Goal: Task Accomplishment & Management: Complete application form

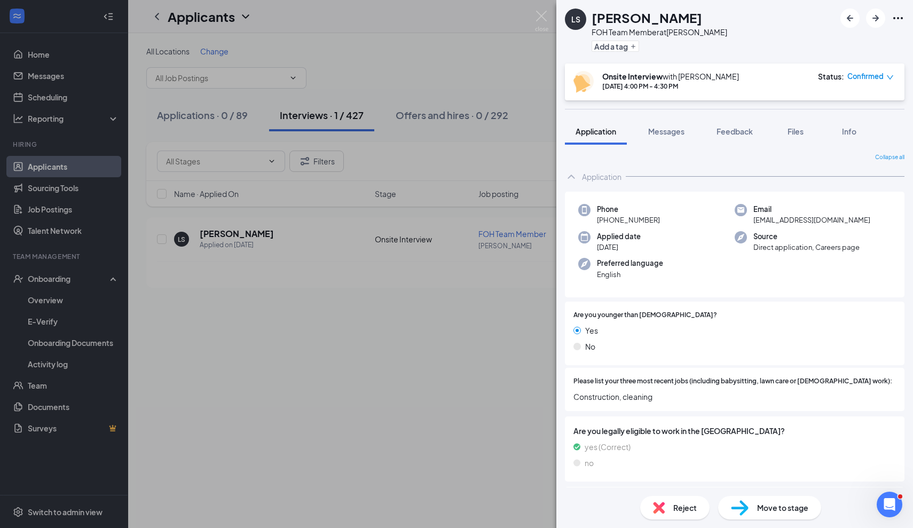
scroll to position [311, 0]
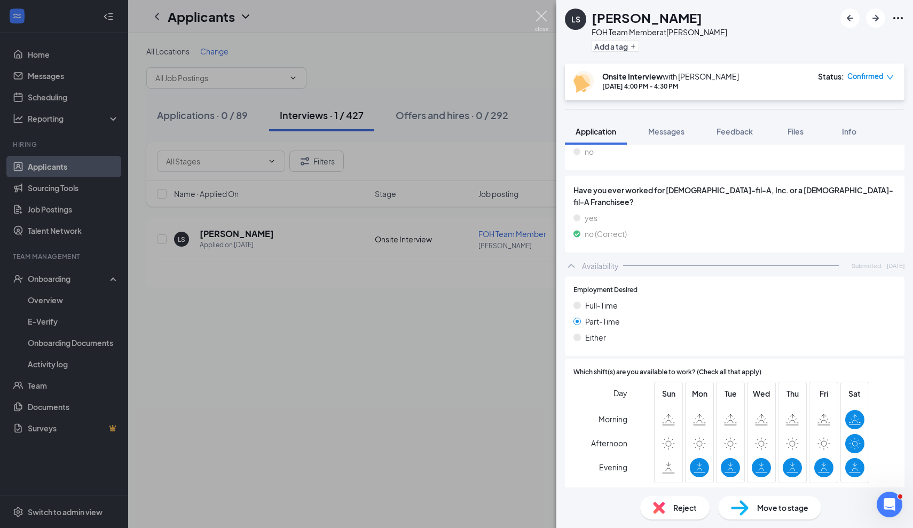
click at [538, 17] on img at bounding box center [541, 21] width 13 height 21
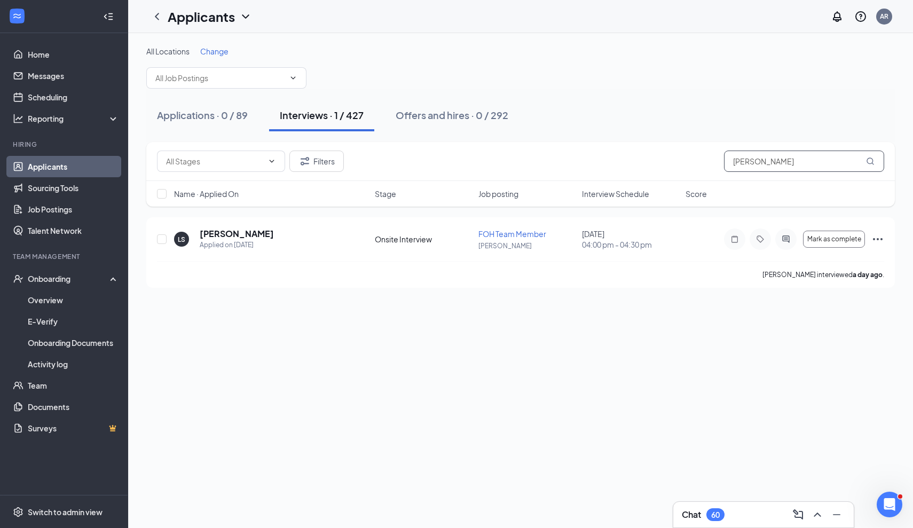
drag, startPoint x: 775, startPoint y: 159, endPoint x: 642, endPoint y: 159, distance: 132.9
click at [642, 159] on div "Filters [PERSON_NAME]" at bounding box center [520, 161] width 727 height 21
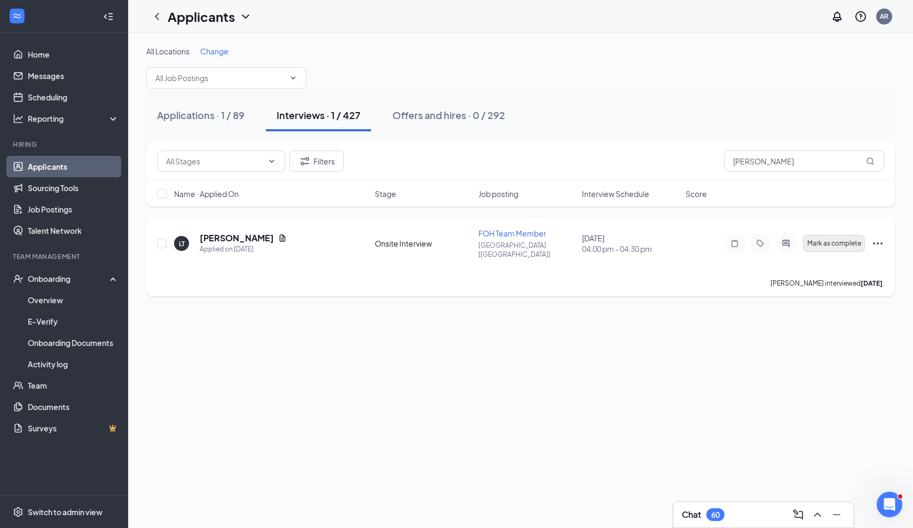
drag, startPoint x: 642, startPoint y: 159, endPoint x: 853, endPoint y: 240, distance: 226.7
click at [853, 240] on span "Mark as complete" at bounding box center [834, 243] width 54 height 7
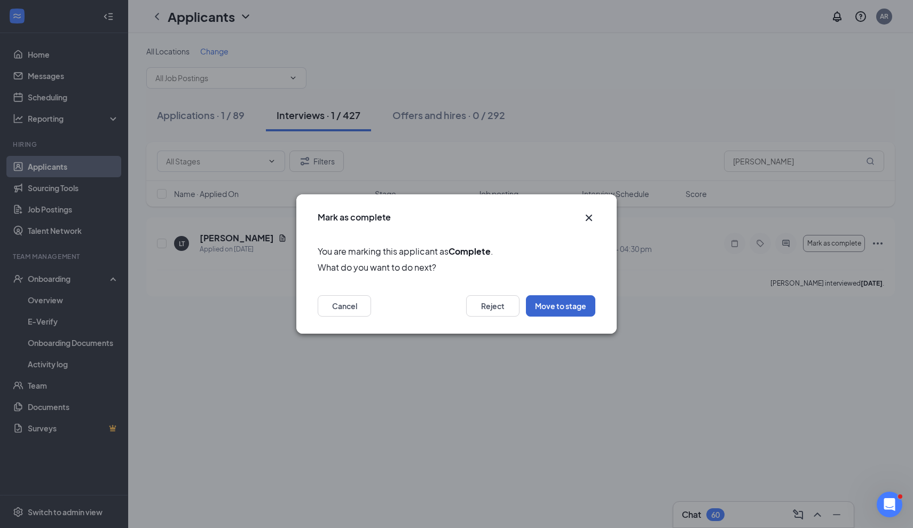
click at [581, 310] on button "Move to stage" at bounding box center [560, 305] width 69 height 21
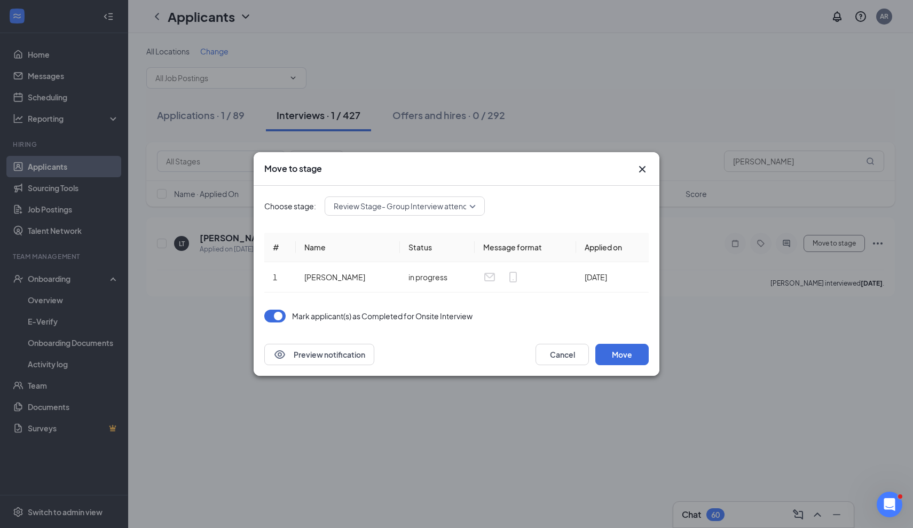
click at [389, 203] on span "Review Stage- Group Interview attended (next stage)" at bounding box center [427, 206] width 186 height 16
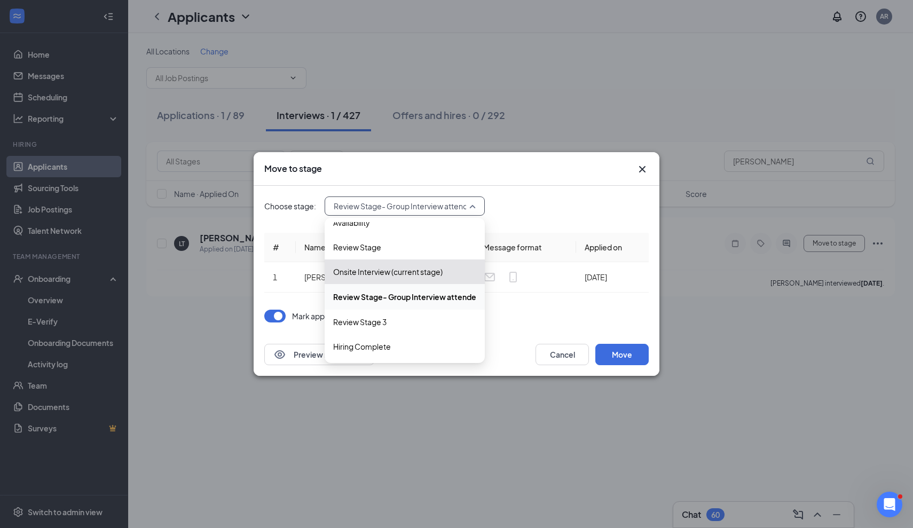
scroll to position [36, 0]
click at [387, 349] on span "Hiring Complete" at bounding box center [362, 347] width 58 height 12
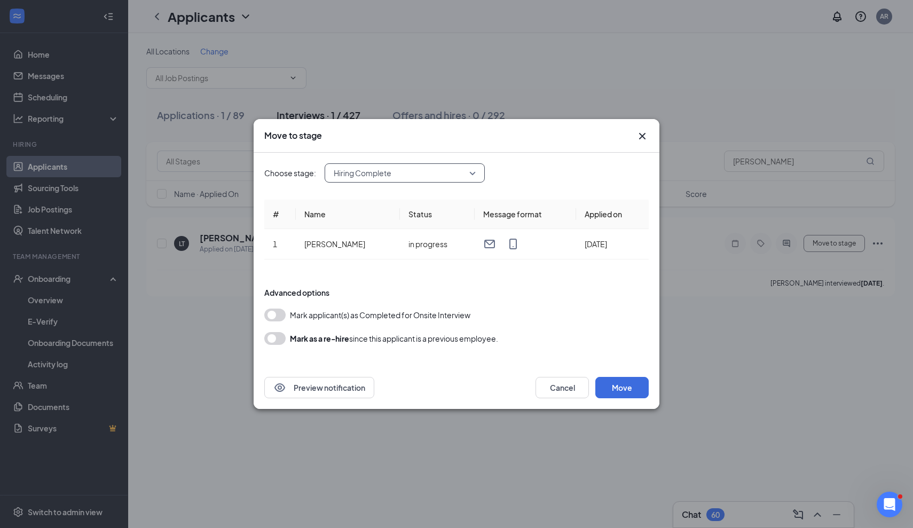
click at [273, 317] on button "button" at bounding box center [274, 315] width 21 height 13
click at [618, 381] on button "Move" at bounding box center [621, 387] width 53 height 21
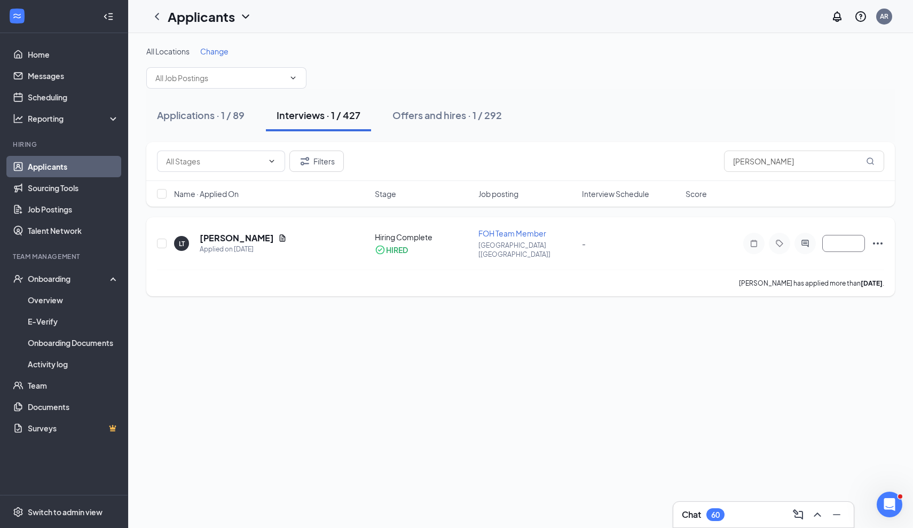
click at [881, 239] on icon "Ellipses" at bounding box center [877, 243] width 13 height 13
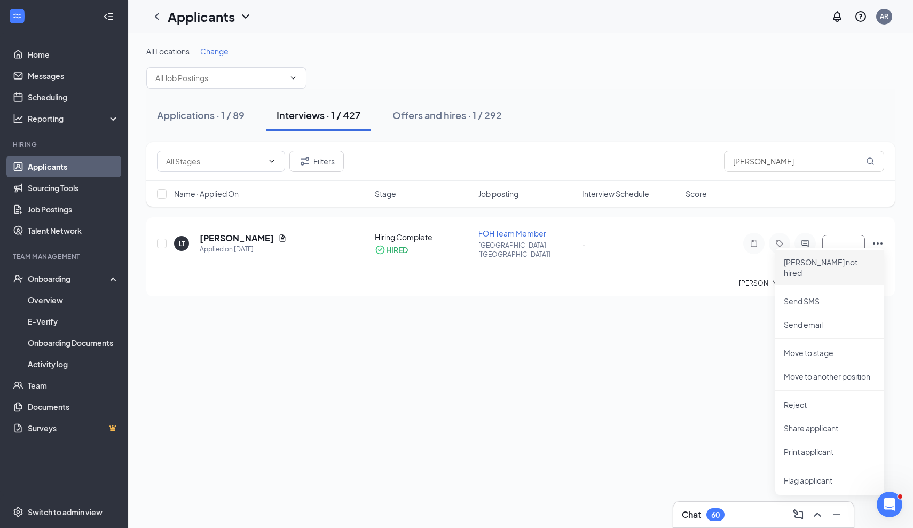
click at [611, 334] on div "All Locations Change Applications · 1 / 89 Interviews · 1 / 427 Offers and hire…" at bounding box center [520, 280] width 785 height 495
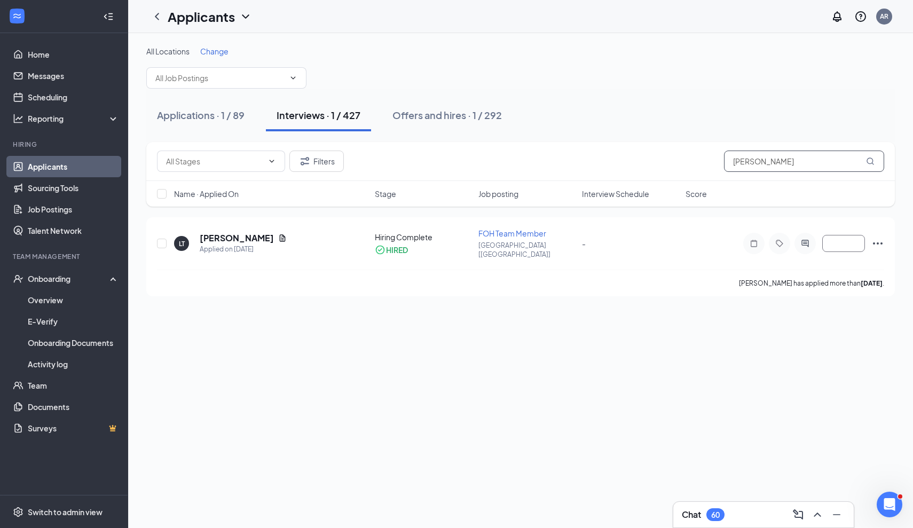
drag, startPoint x: 781, startPoint y: 156, endPoint x: 618, endPoint y: 156, distance: 162.3
click at [618, 156] on div "Filters [PERSON_NAME]" at bounding box center [520, 161] width 727 height 21
click at [877, 242] on icon "Ellipses" at bounding box center [877, 243] width 13 height 13
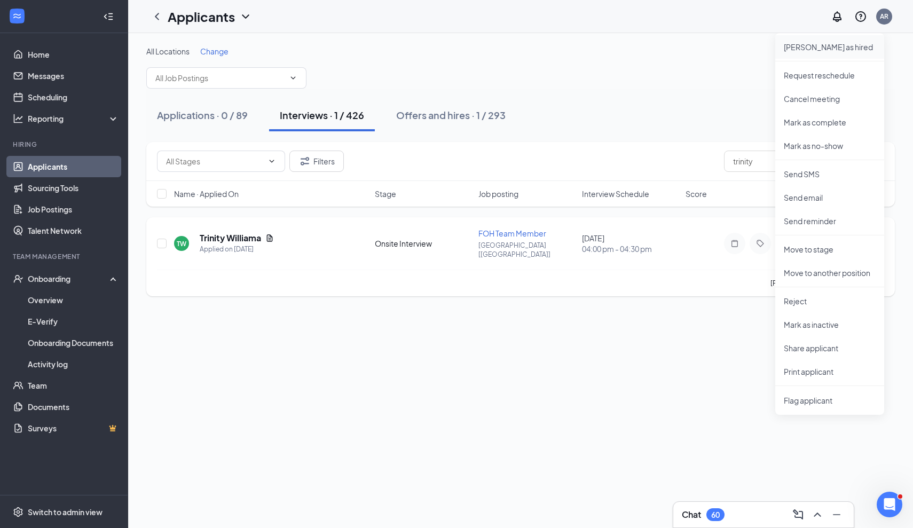
click at [828, 49] on p "[PERSON_NAME] as hired" at bounding box center [830, 47] width 92 height 11
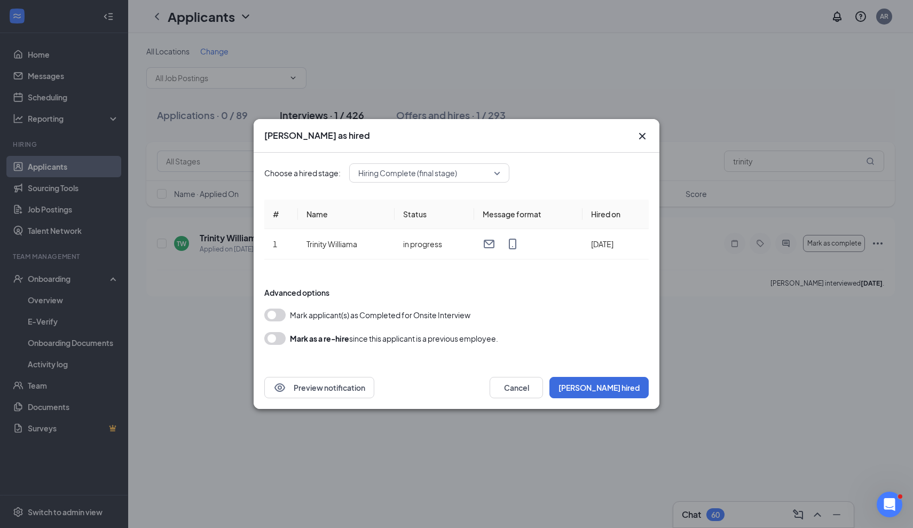
click at [279, 317] on button "button" at bounding box center [274, 315] width 21 height 13
click at [616, 385] on button "[PERSON_NAME] hired" at bounding box center [598, 387] width 99 height 21
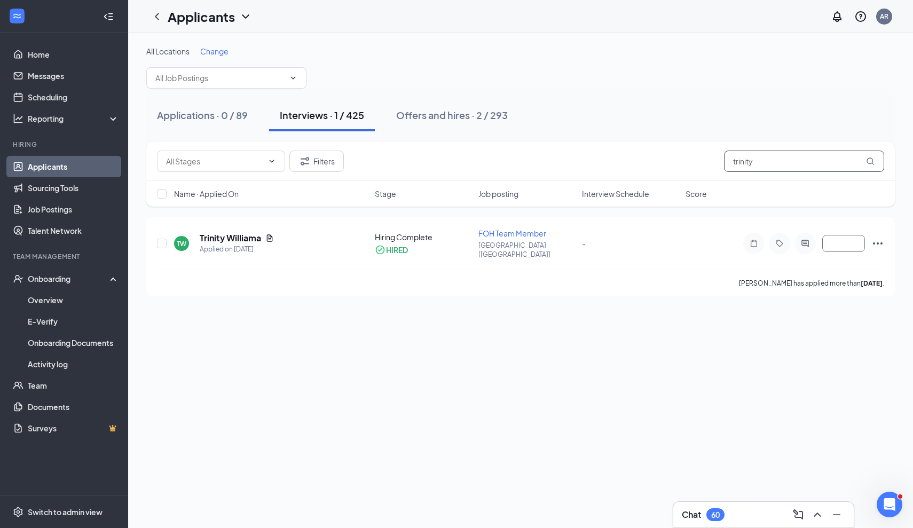
drag, startPoint x: 764, startPoint y: 163, endPoint x: 646, endPoint y: 160, distance: 117.5
click at [646, 160] on div "Filters trinity" at bounding box center [520, 161] width 727 height 21
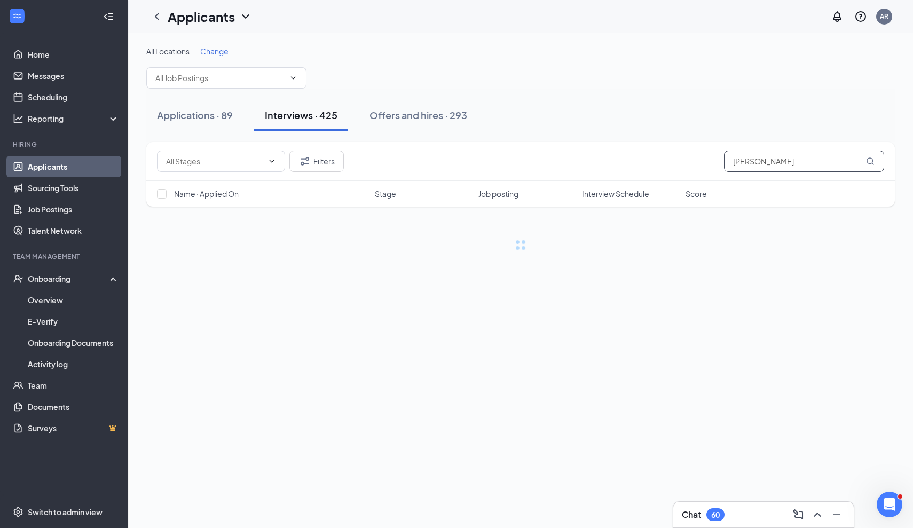
type input "[PERSON_NAME]"
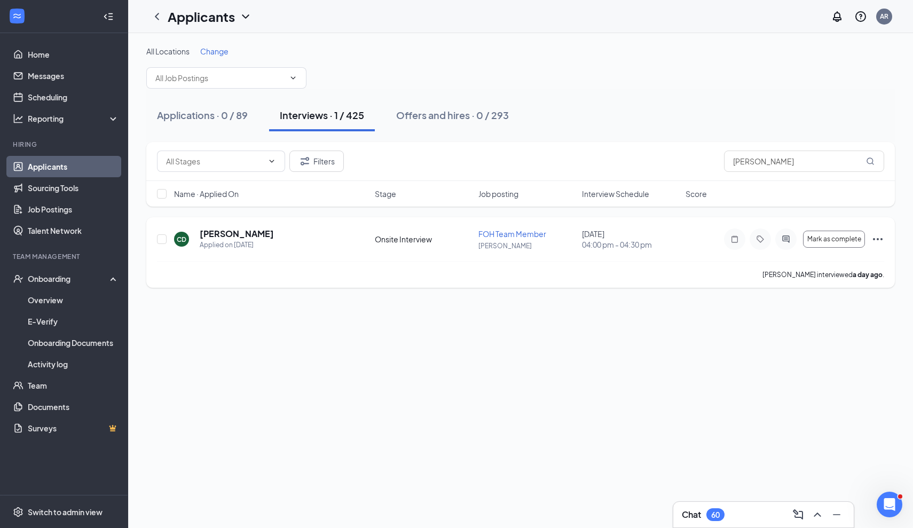
click at [877, 238] on icon "Ellipses" at bounding box center [877, 239] width 13 height 13
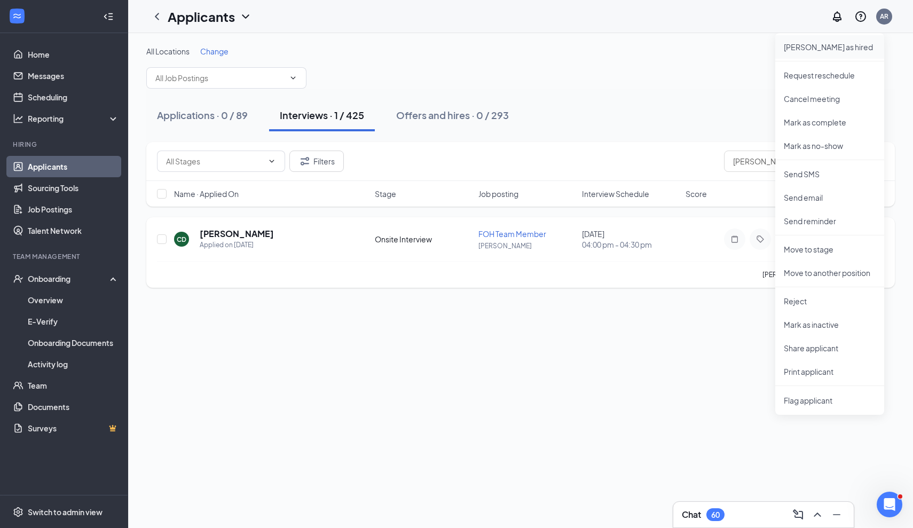
click at [832, 47] on p "[PERSON_NAME] as hired" at bounding box center [830, 47] width 92 height 11
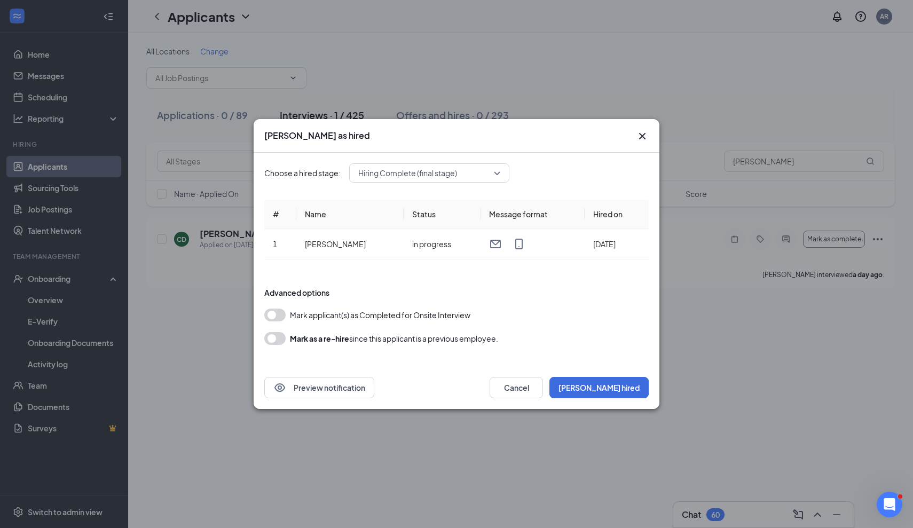
click at [276, 319] on button "button" at bounding box center [274, 315] width 21 height 13
click at [624, 392] on button "[PERSON_NAME] hired" at bounding box center [598, 387] width 99 height 21
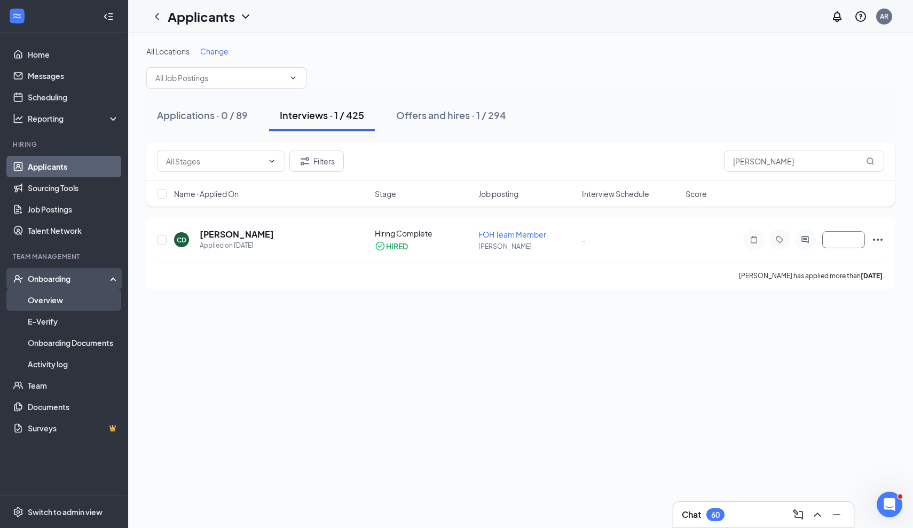
click at [66, 299] on link "Overview" at bounding box center [73, 299] width 91 height 21
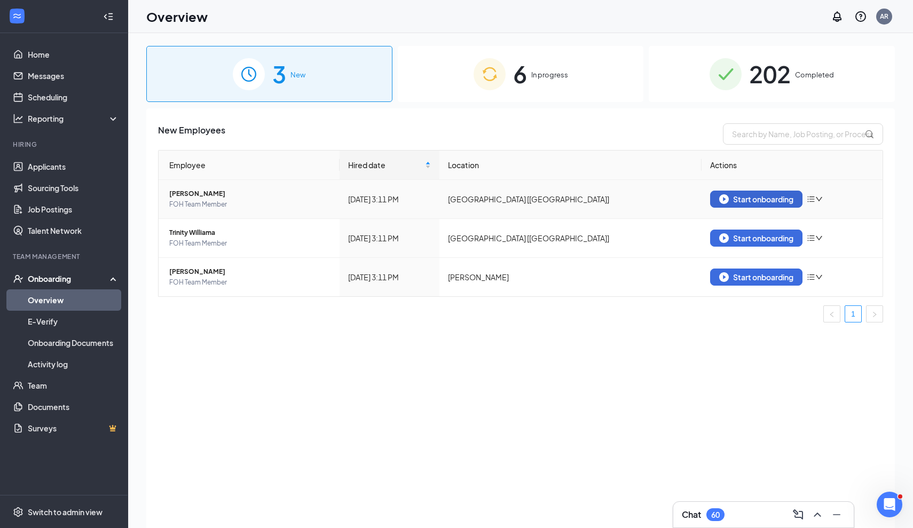
click at [780, 195] on div "Start onboarding" at bounding box center [756, 199] width 74 height 10
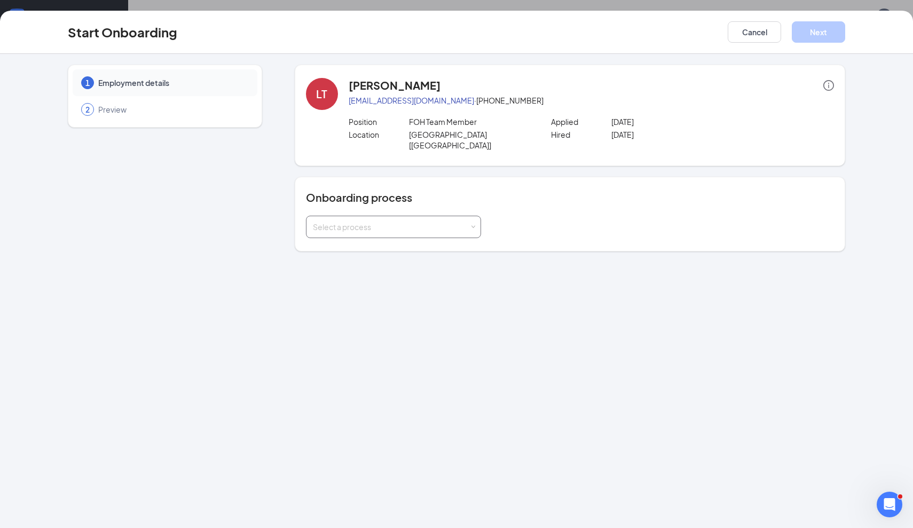
click at [379, 222] on div "Select a process" at bounding box center [391, 227] width 156 height 11
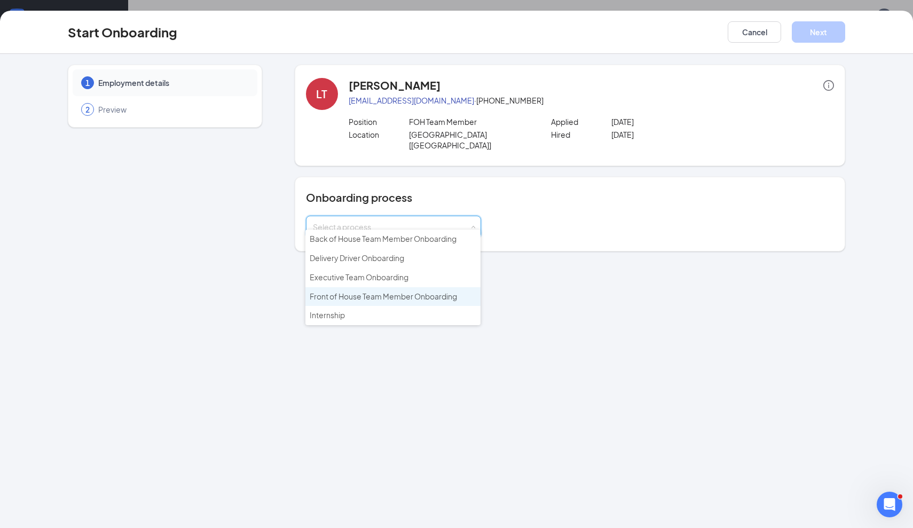
click at [352, 292] on span "Front of House Team Member Onboarding" at bounding box center [383, 297] width 147 height 10
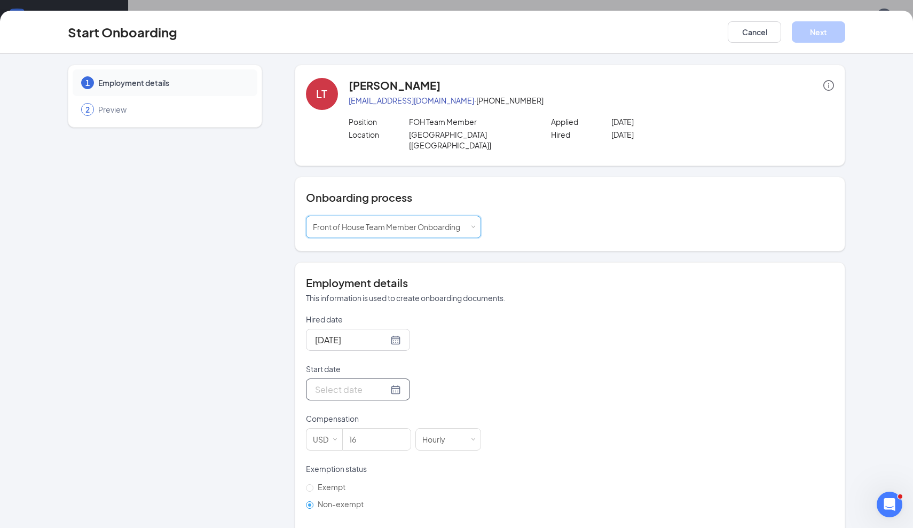
click at [392, 383] on div at bounding box center [358, 389] width 86 height 13
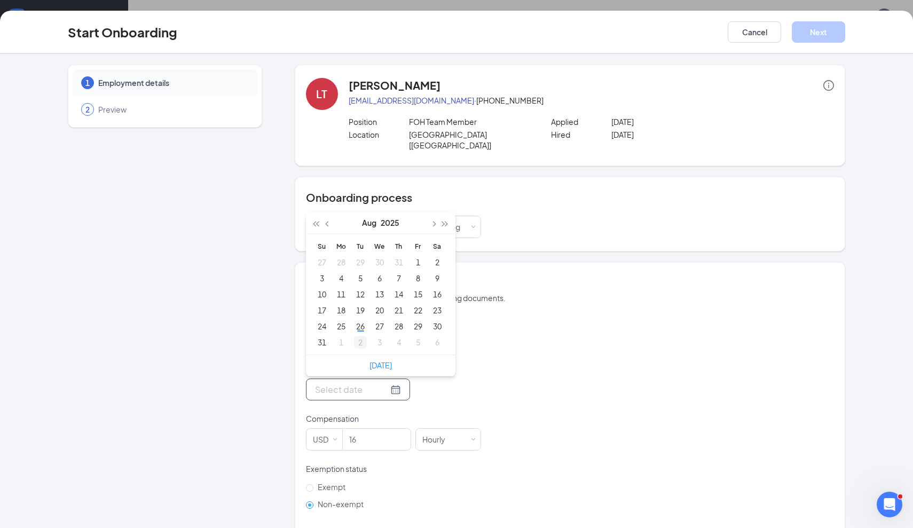
type input "[DATE]"
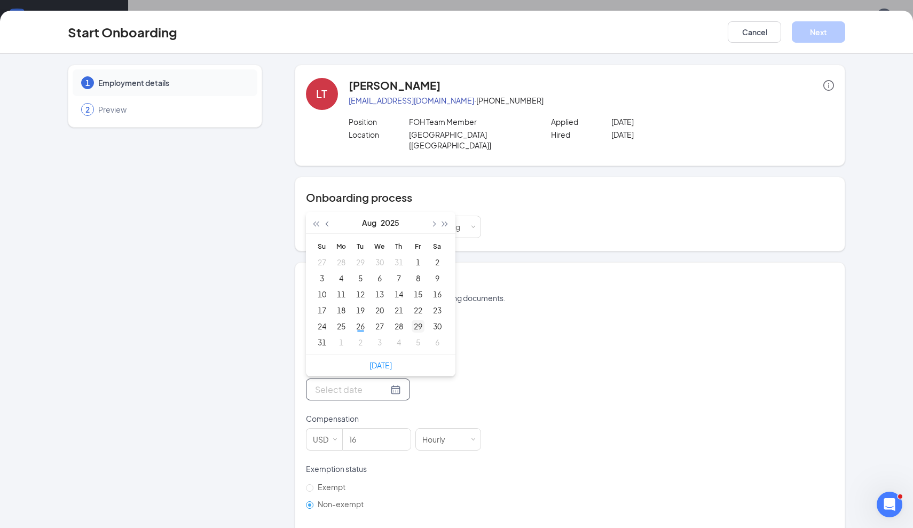
type input "[DATE]"
click at [404, 320] on div "28" at bounding box center [398, 326] width 13 height 13
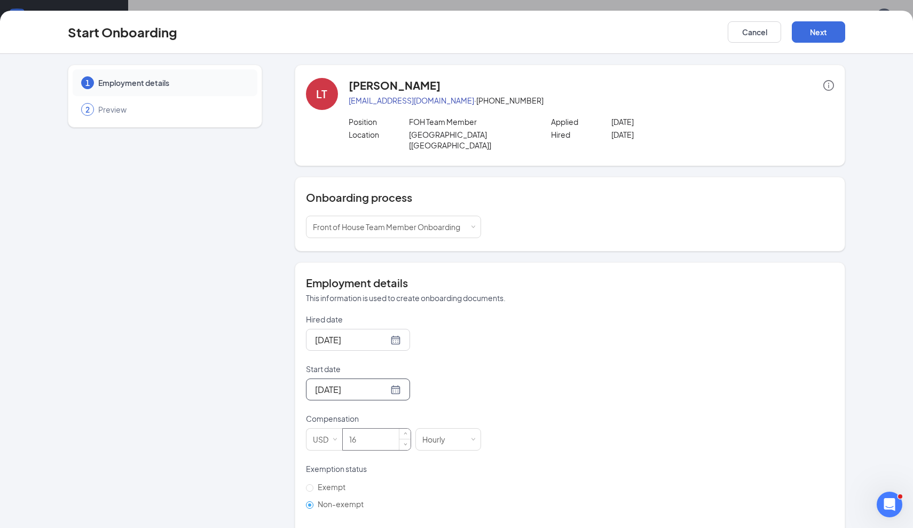
click at [376, 434] on input "16" at bounding box center [377, 439] width 68 height 21
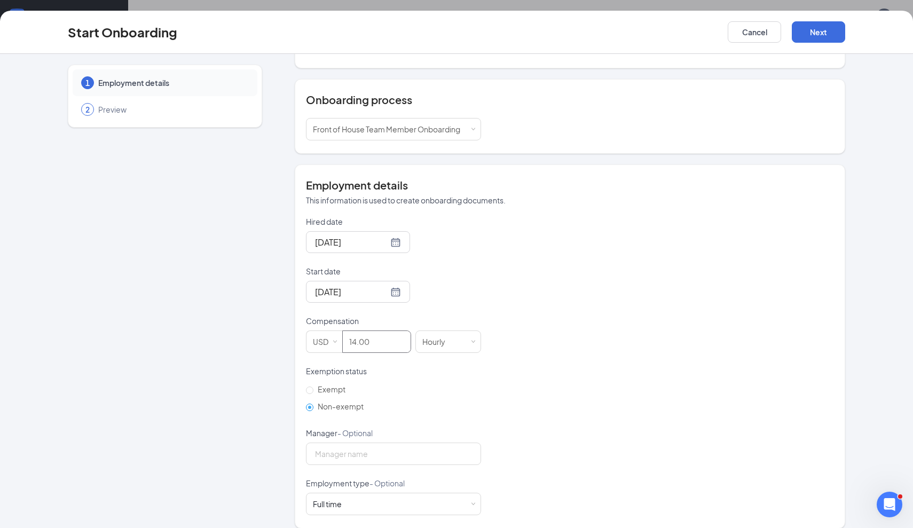
scroll to position [97, 0]
type input "14"
click at [369, 481] on div "Employment type - Optional" at bounding box center [393, 485] width 175 height 15
click at [819, 35] on button "Next" at bounding box center [818, 31] width 53 height 21
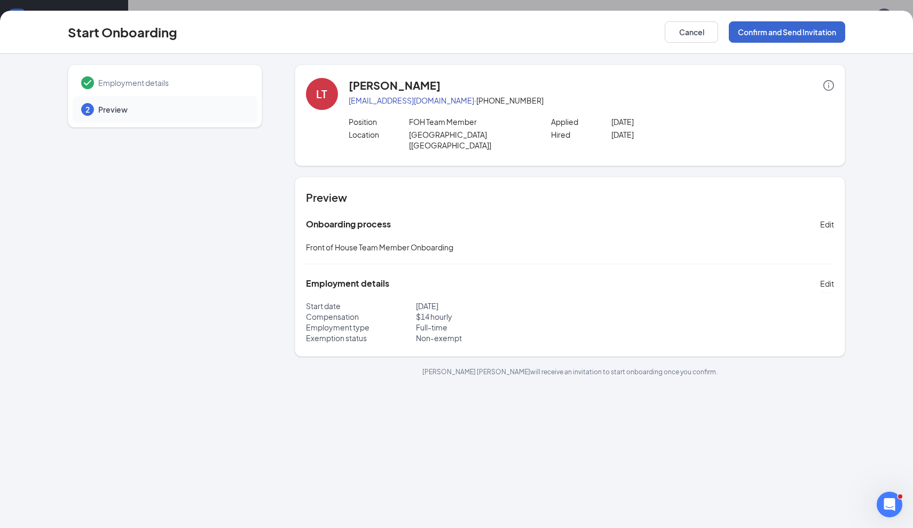
click at [805, 36] on button "Confirm and Send Invitation" at bounding box center [787, 31] width 116 height 21
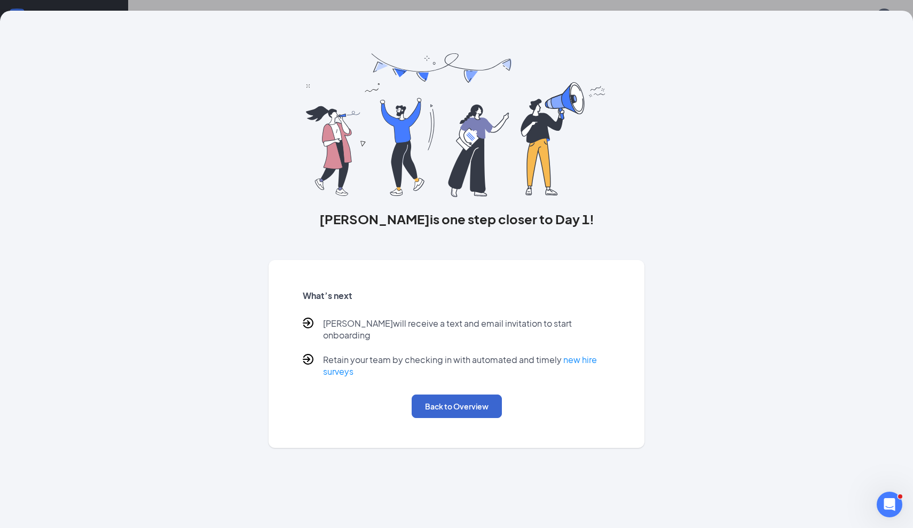
click at [438, 395] on button "Back to Overview" at bounding box center [457, 406] width 90 height 23
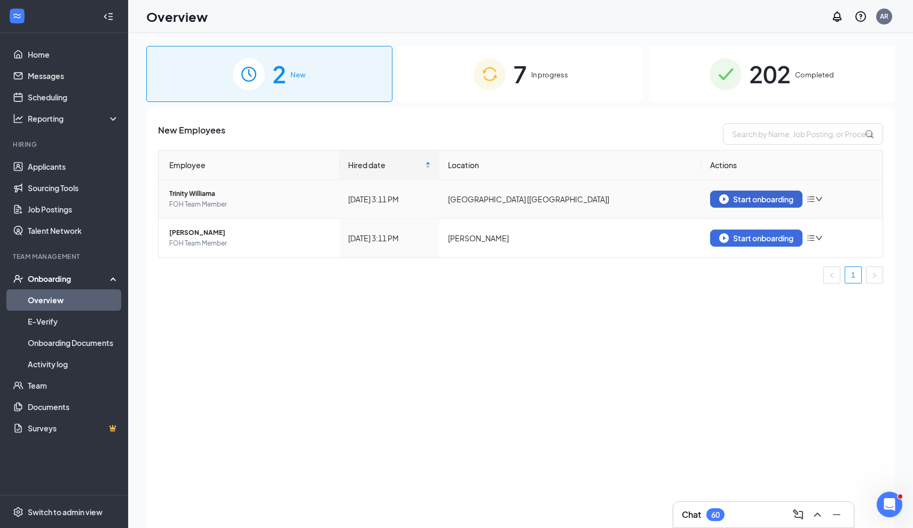
click at [756, 199] on div "Start onboarding" at bounding box center [756, 199] width 74 height 10
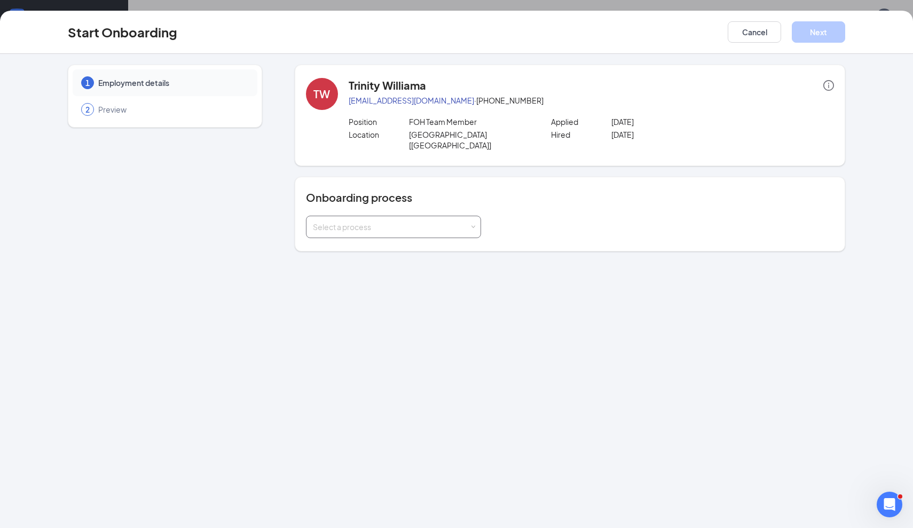
click at [350, 222] on div "Select a process" at bounding box center [391, 227] width 156 height 11
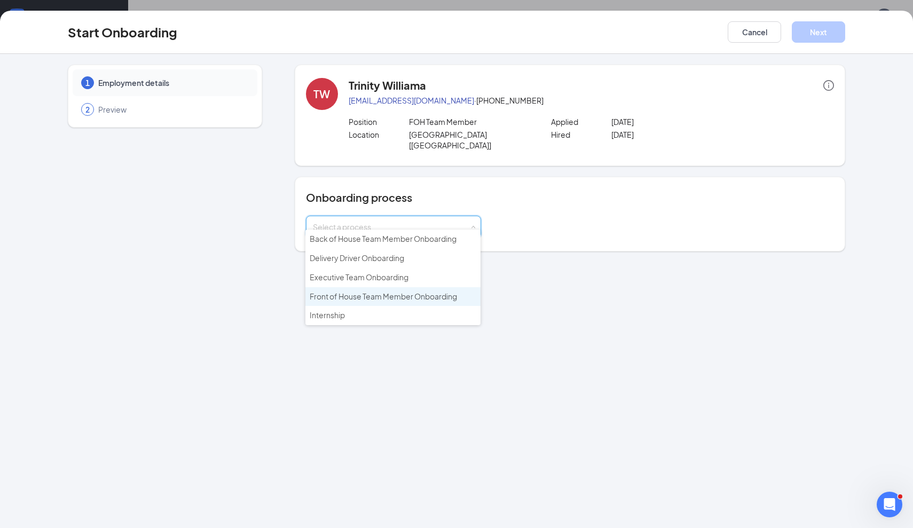
click at [329, 294] on span "Front of House Team Member Onboarding" at bounding box center [383, 297] width 147 height 10
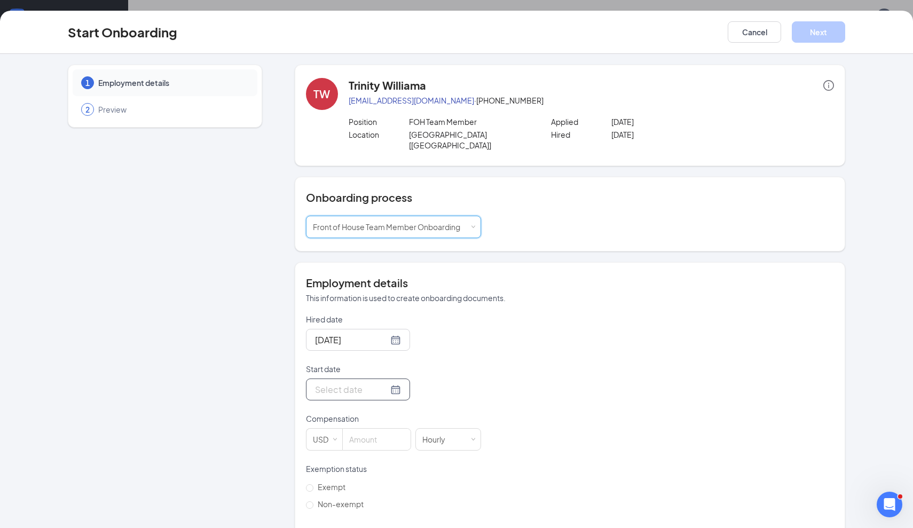
click at [393, 383] on div at bounding box center [358, 389] width 86 height 13
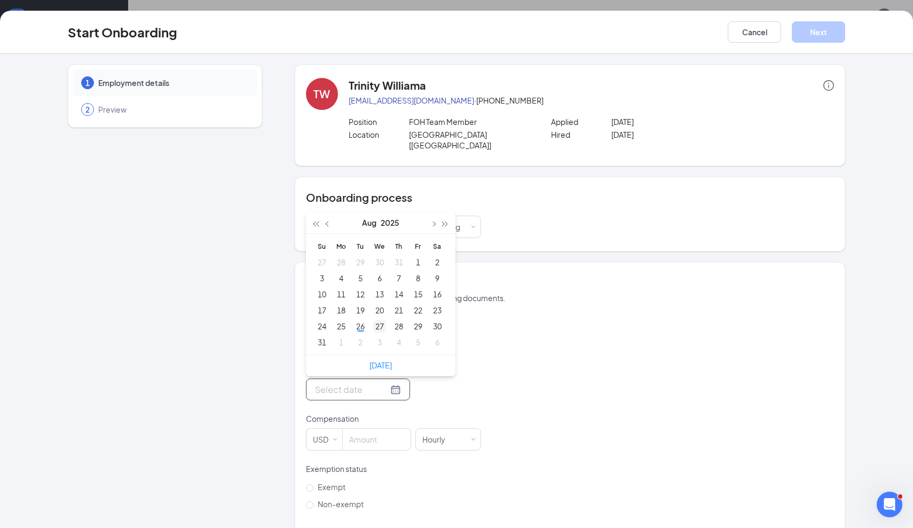
type input "[DATE]"
click at [397, 320] on div "28" at bounding box center [398, 326] width 13 height 13
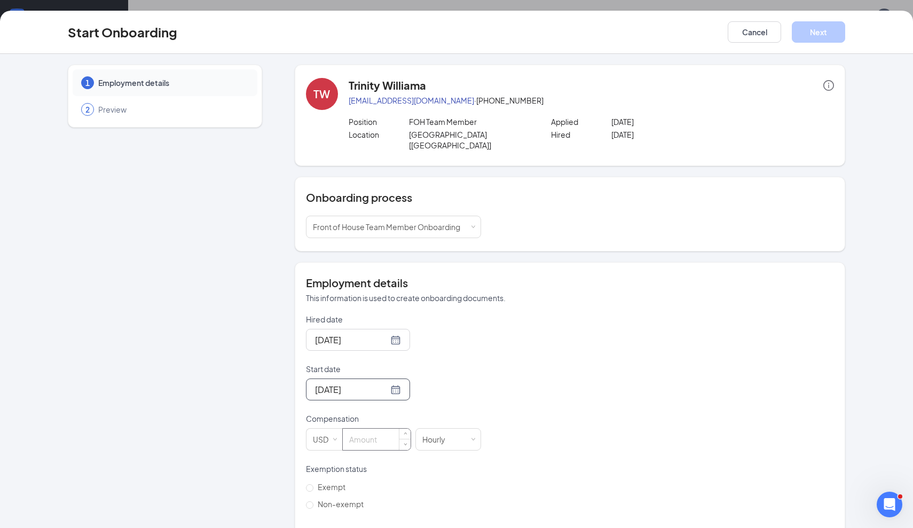
click at [359, 430] on input at bounding box center [377, 439] width 68 height 21
type input "13"
click at [340, 499] on span "Non-exempt" at bounding box center [340, 504] width 54 height 10
click at [313, 501] on input "Non-exempt" at bounding box center [309, 504] width 7 height 7
radio input "true"
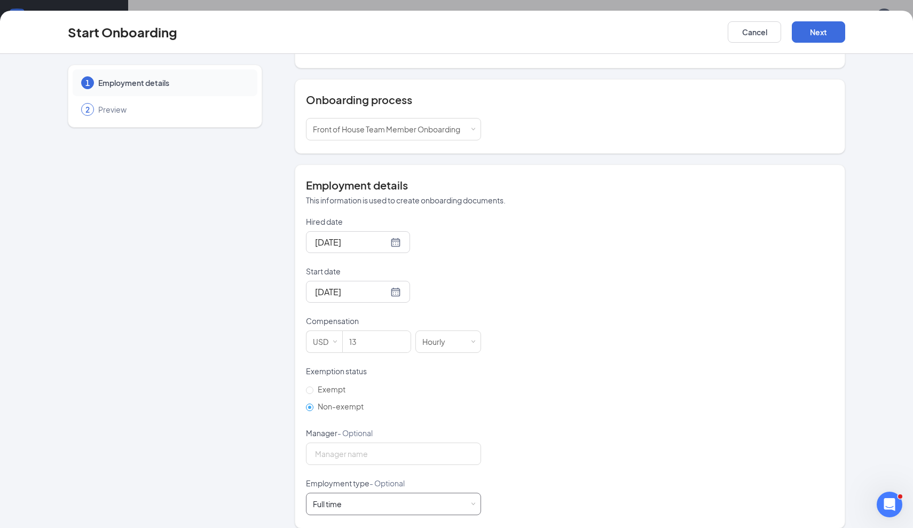
scroll to position [97, 0]
click at [822, 36] on button "Next" at bounding box center [818, 31] width 53 height 21
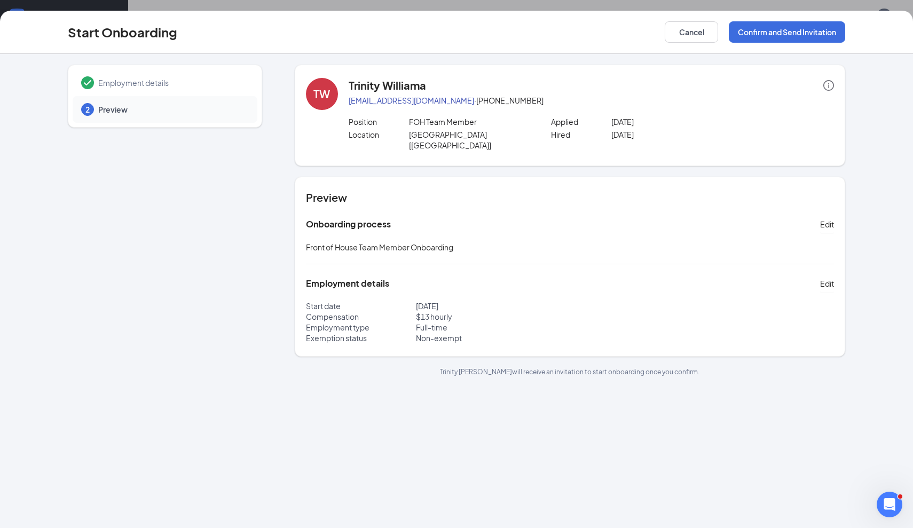
scroll to position [0, 0]
click at [766, 36] on button "Confirm and Send Invitation" at bounding box center [787, 31] width 116 height 21
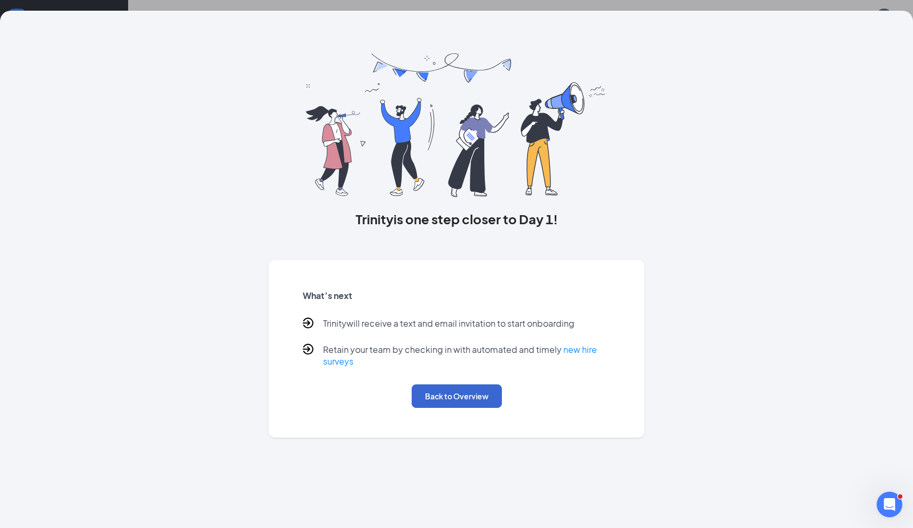
click at [455, 396] on button "Back to Overview" at bounding box center [457, 395] width 90 height 23
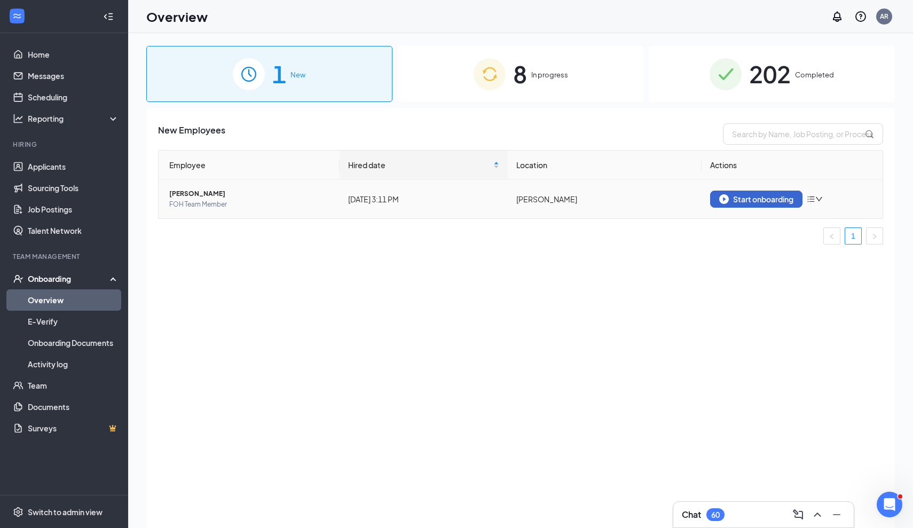
click at [780, 204] on button "Start onboarding" at bounding box center [756, 199] width 92 height 17
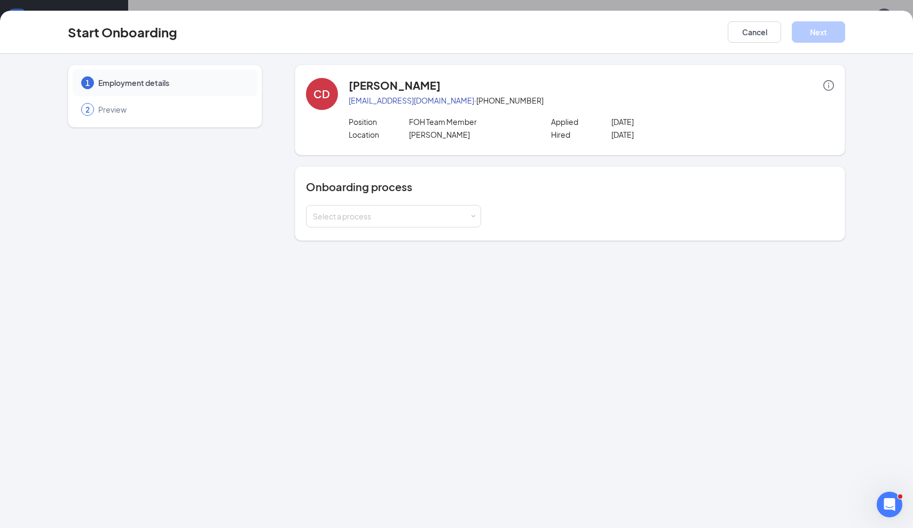
click at [397, 229] on div "Onboarding process Select a process" at bounding box center [570, 203] width 550 height 75
click at [397, 218] on div "Select a process" at bounding box center [391, 216] width 156 height 11
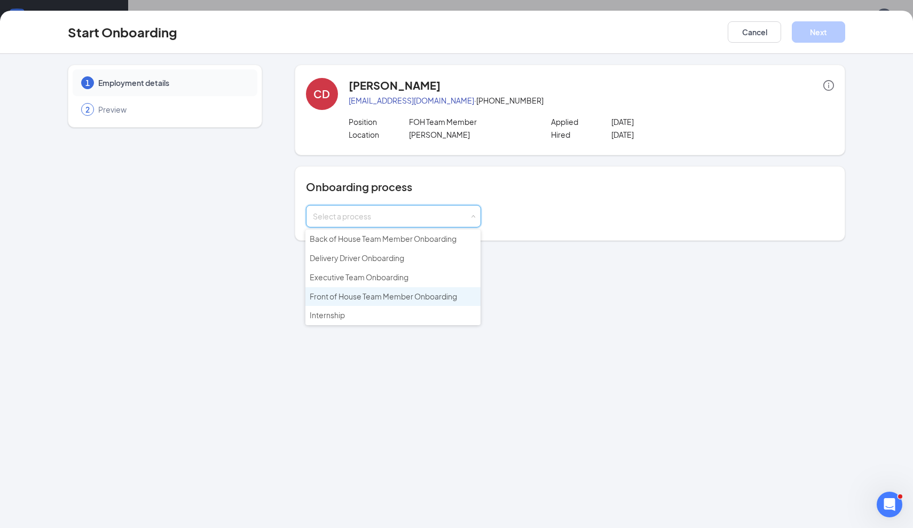
click at [345, 297] on span "Front of House Team Member Onboarding" at bounding box center [383, 297] width 147 height 10
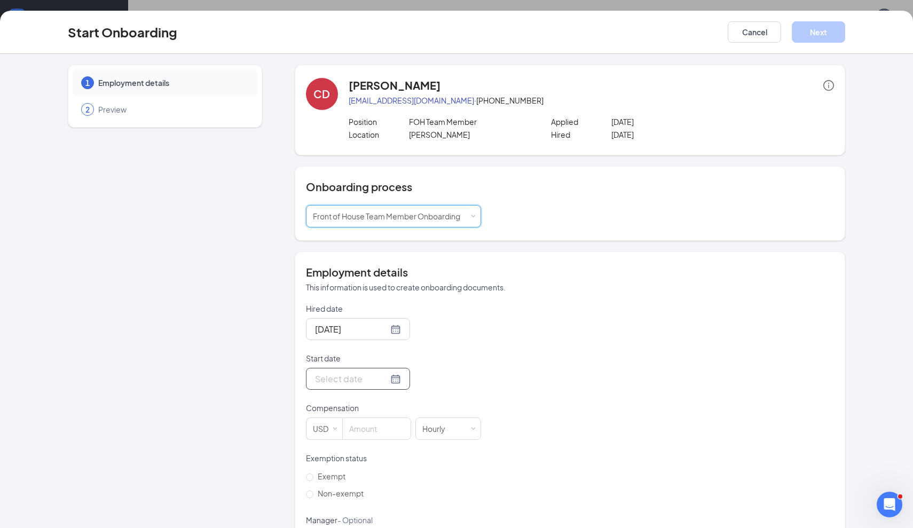
click at [393, 379] on div at bounding box center [358, 378] width 86 height 13
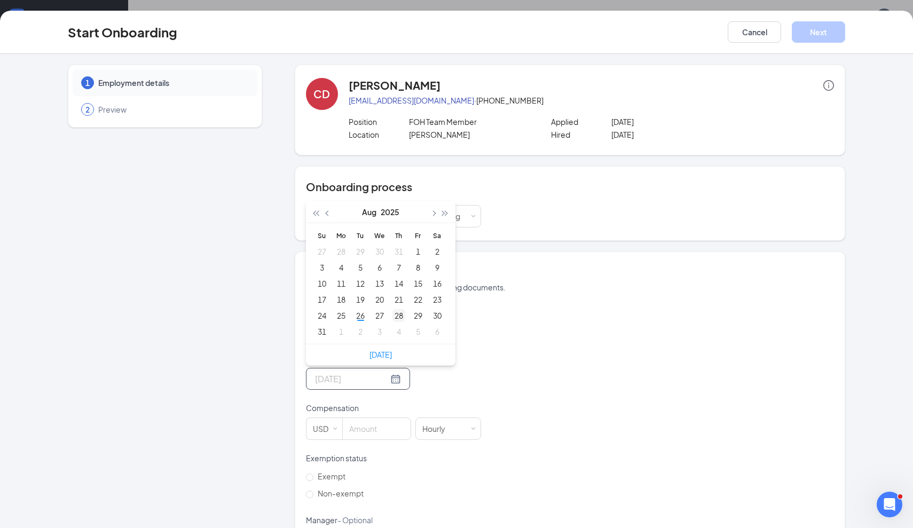
type input "[DATE]"
click at [400, 316] on div "28" at bounding box center [398, 315] width 13 height 13
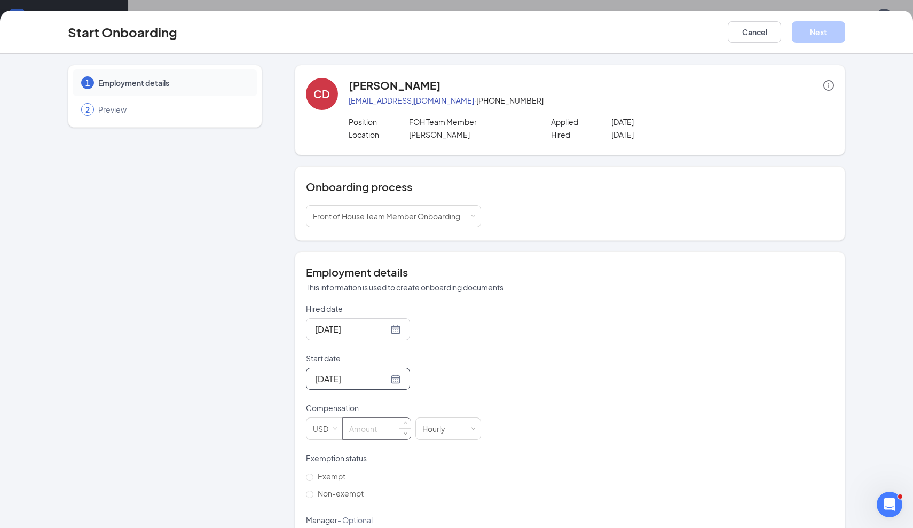
click at [371, 430] on input at bounding box center [377, 428] width 68 height 21
type input "13"
click at [351, 494] on span "Non-exempt" at bounding box center [340, 494] width 54 height 10
click at [313, 494] on input "Non-exempt" at bounding box center [309, 494] width 7 height 7
radio input "true"
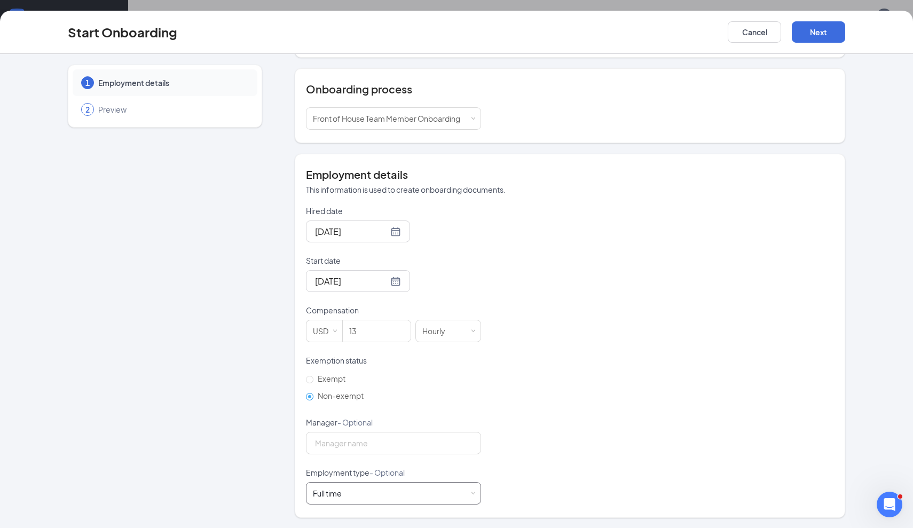
scroll to position [97, 0]
click at [821, 35] on button "Next" at bounding box center [818, 31] width 53 height 21
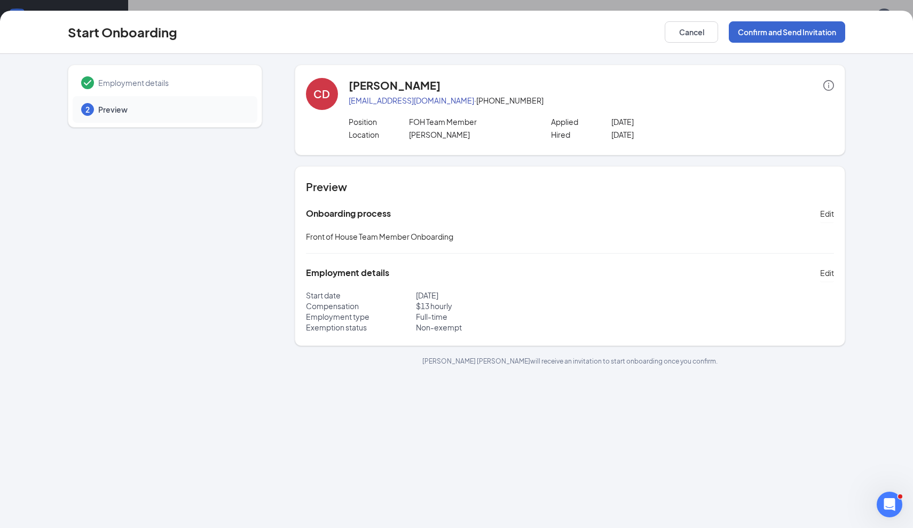
click at [800, 26] on button "Confirm and Send Invitation" at bounding box center [787, 31] width 116 height 21
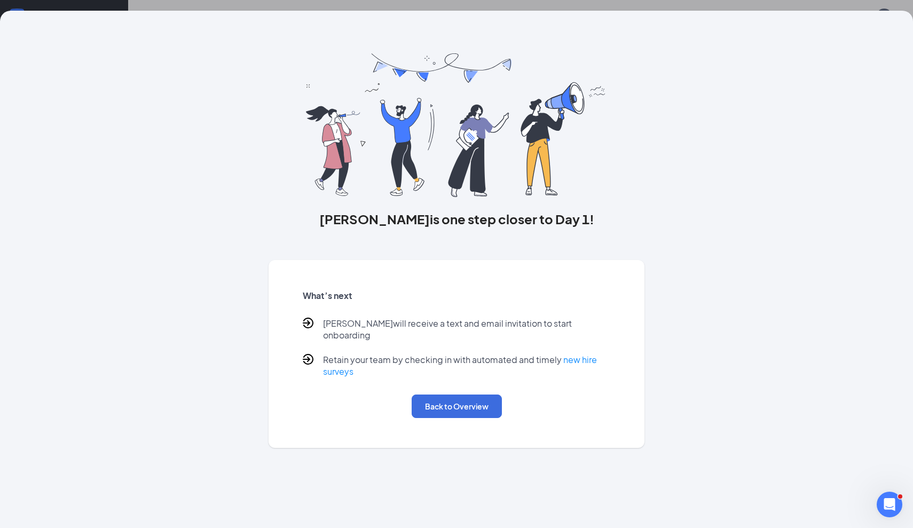
click at [293, 148] on div "[PERSON_NAME] is one step closer to Day 1!" at bounding box center [457, 140] width 376 height 175
click at [471, 401] on button "Back to Overview" at bounding box center [457, 406] width 90 height 23
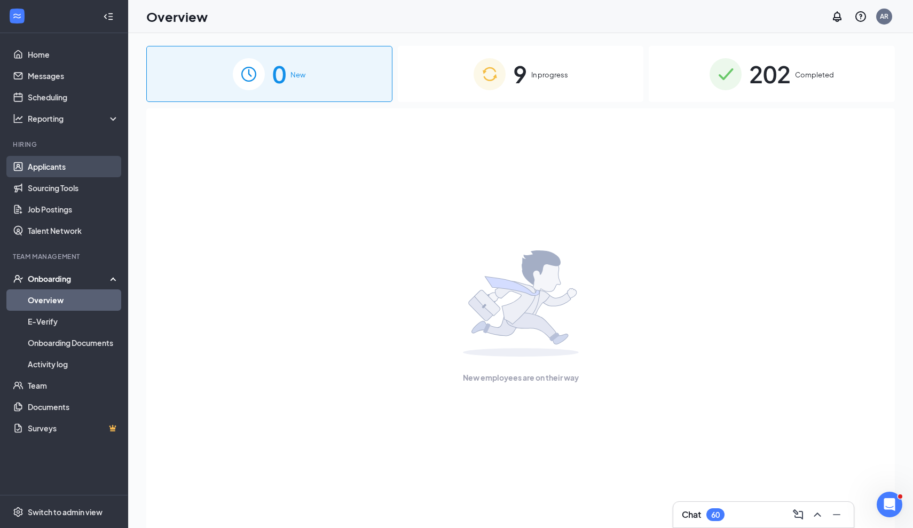
click at [28, 166] on link "Applicants" at bounding box center [73, 166] width 91 height 21
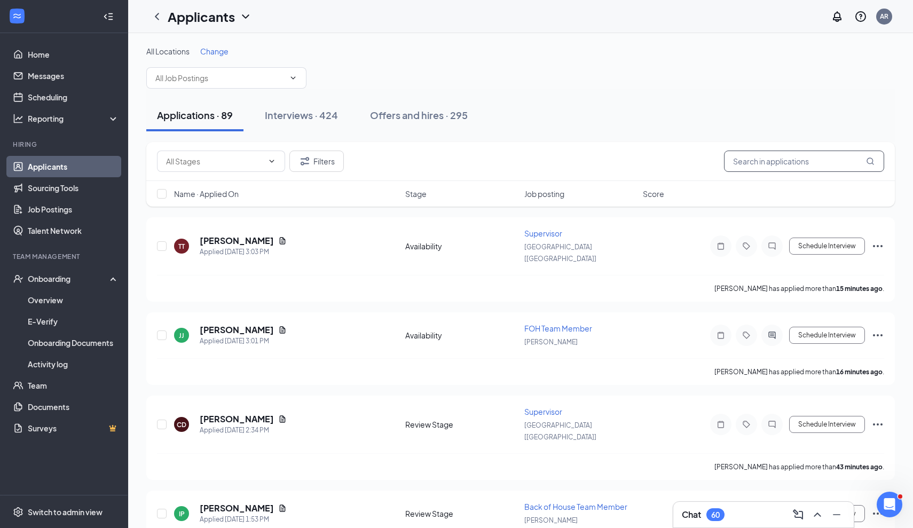
click at [767, 161] on input "text" at bounding box center [804, 161] width 160 height 21
type input "[PERSON_NAME]"
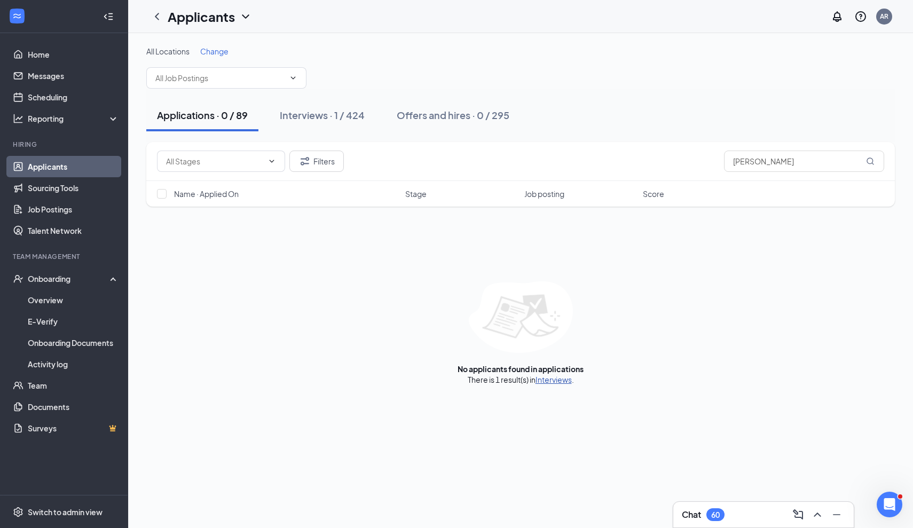
click at [557, 381] on link "Interviews" at bounding box center [554, 380] width 36 height 10
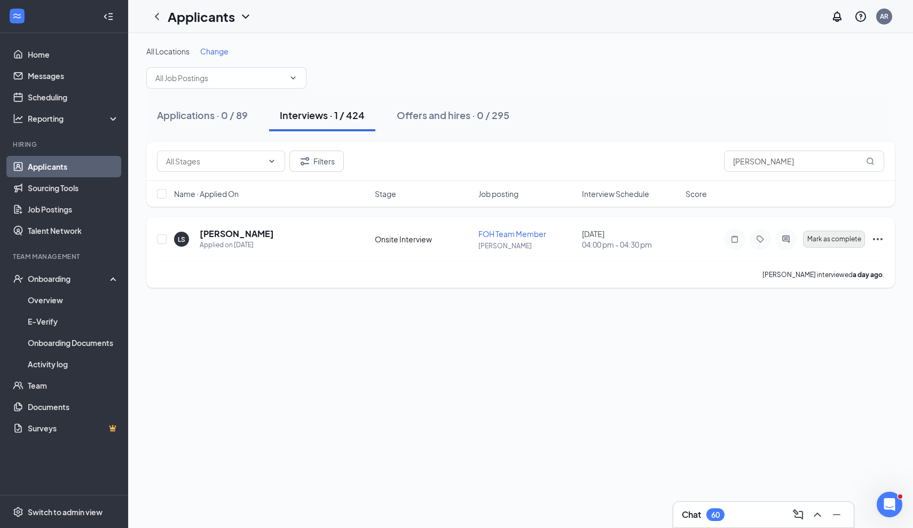
click at [841, 238] on span "Mark as complete" at bounding box center [834, 238] width 54 height 7
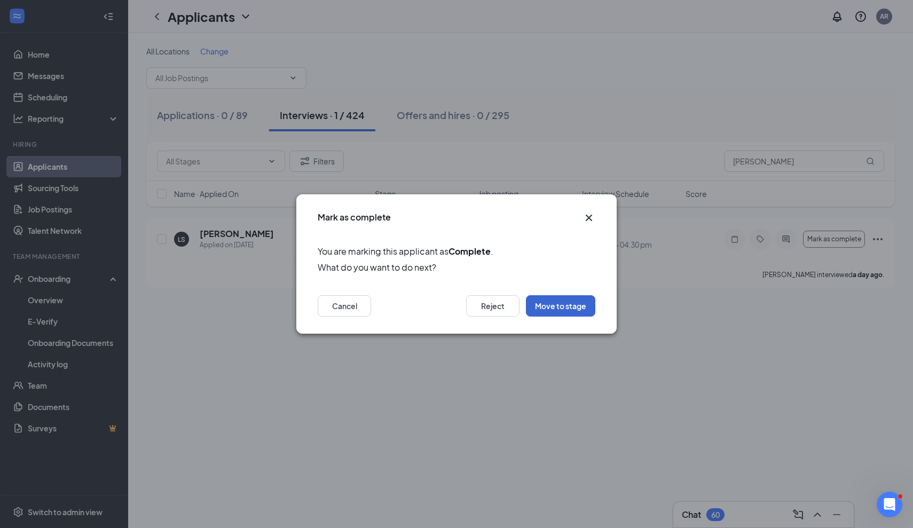
click at [557, 300] on button "Move to stage" at bounding box center [560, 305] width 69 height 21
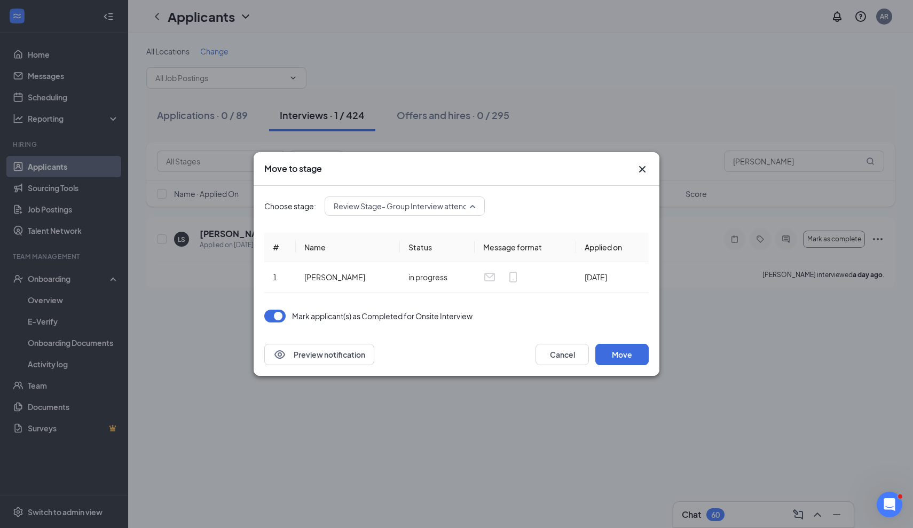
click at [415, 206] on span "Review Stage- Group Interview attended (next stage)" at bounding box center [427, 206] width 186 height 16
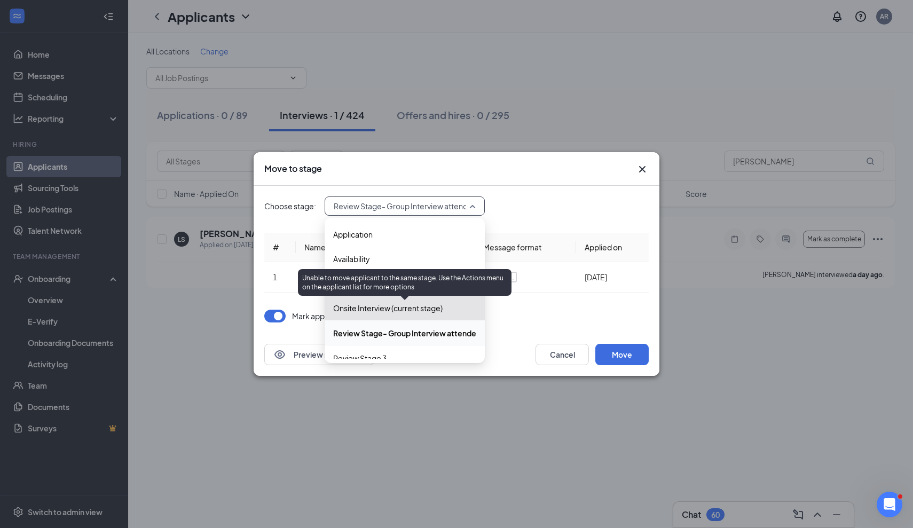
scroll to position [36, 0]
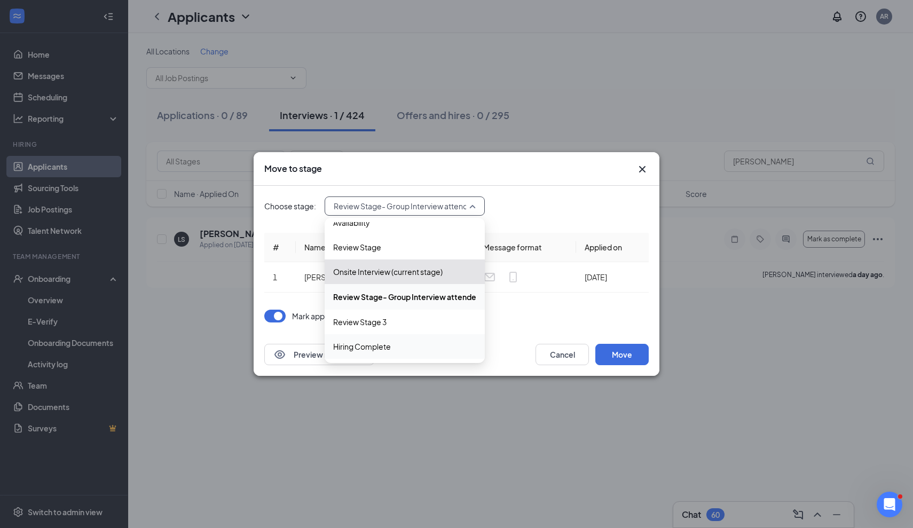
click at [379, 342] on span "Hiring Complete" at bounding box center [362, 347] width 58 height 12
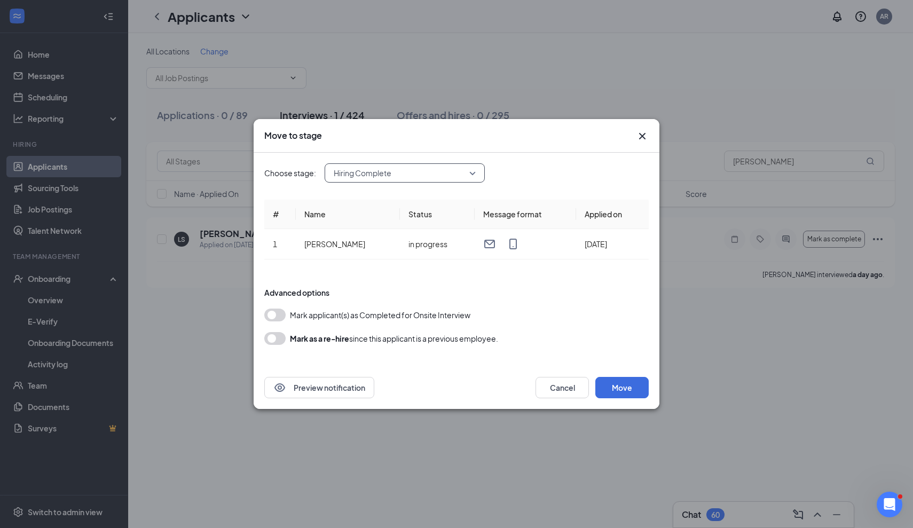
click at [370, 320] on span "Mark applicant(s) as Completed for Onsite Interview" at bounding box center [380, 315] width 180 height 13
click at [280, 314] on button "button" at bounding box center [274, 315] width 21 height 13
click at [633, 385] on button "Move" at bounding box center [621, 387] width 53 height 21
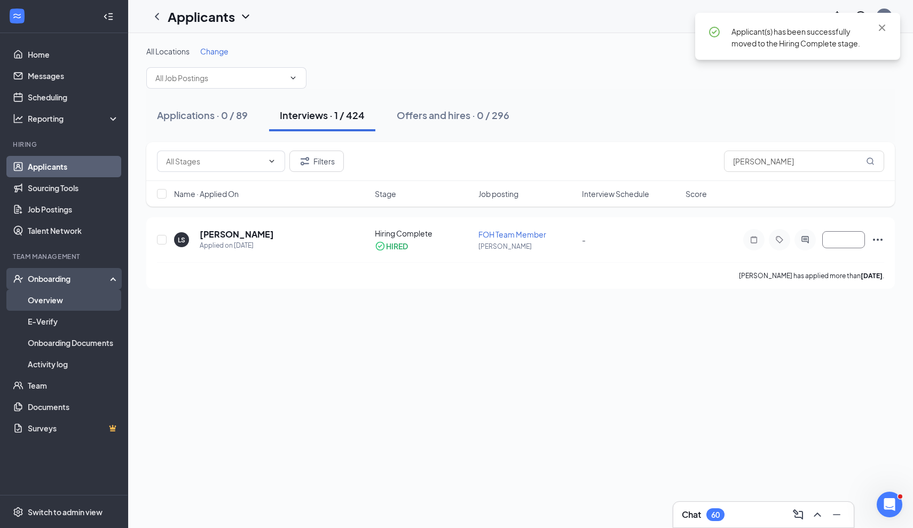
click at [72, 301] on link "Overview" at bounding box center [73, 299] width 91 height 21
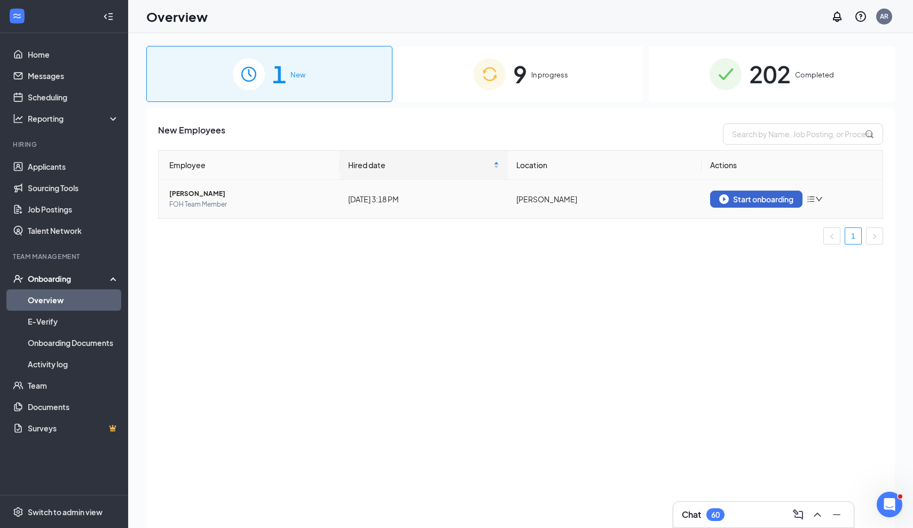
click at [766, 204] on button "Start onboarding" at bounding box center [756, 199] width 92 height 17
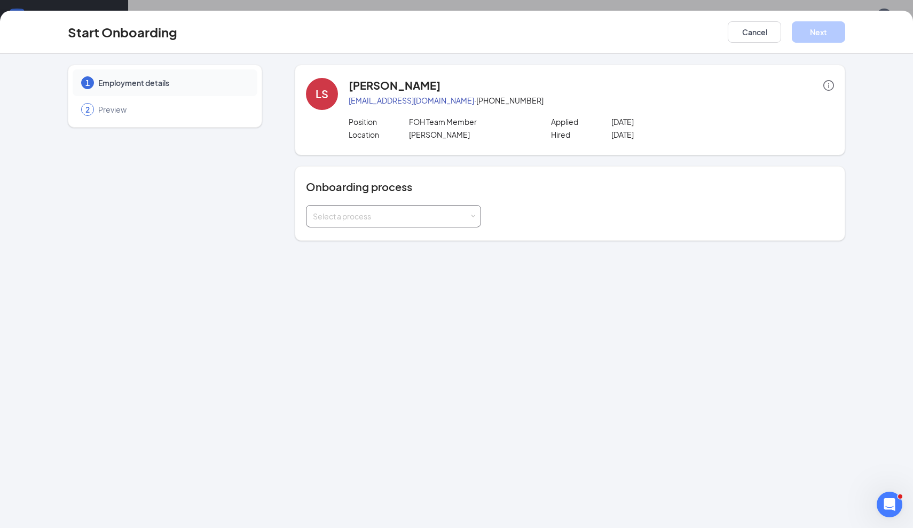
click at [367, 207] on div "Select a process" at bounding box center [393, 216] width 161 height 21
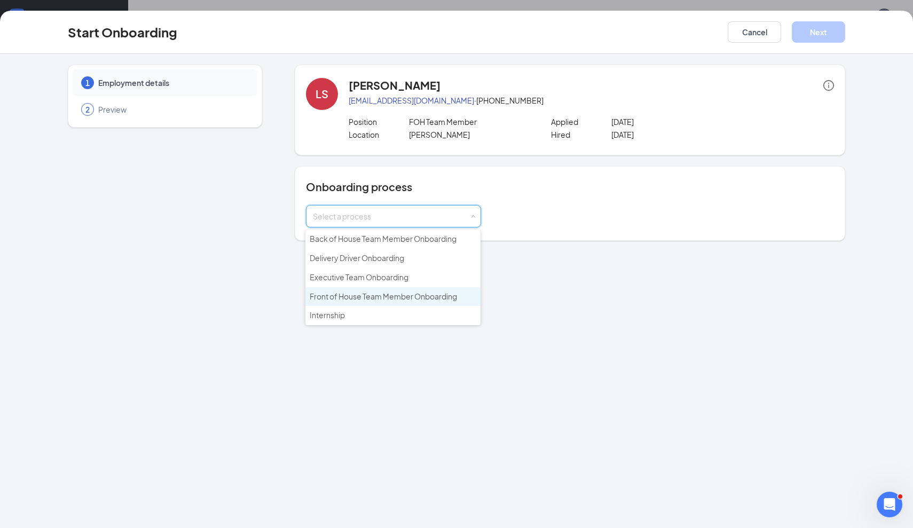
click at [334, 294] on span "Front of House Team Member Onboarding" at bounding box center [383, 297] width 147 height 10
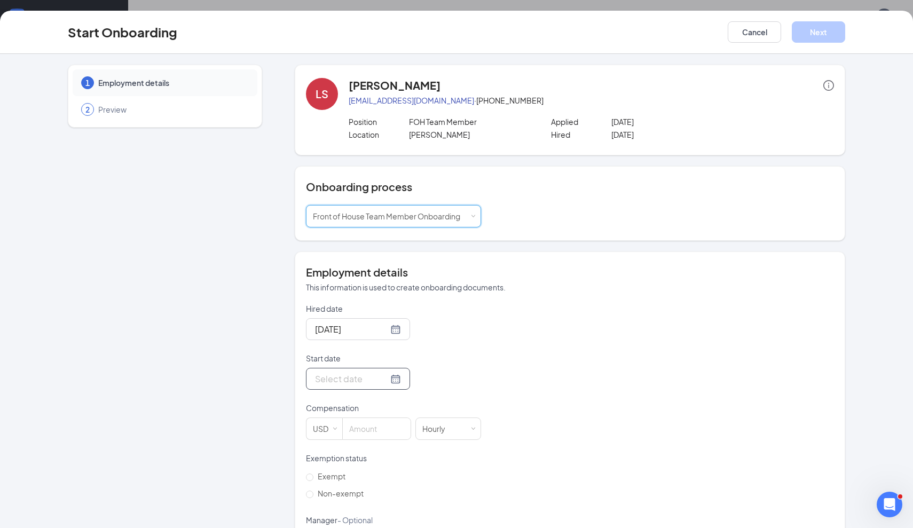
click at [392, 379] on div at bounding box center [358, 378] width 86 height 13
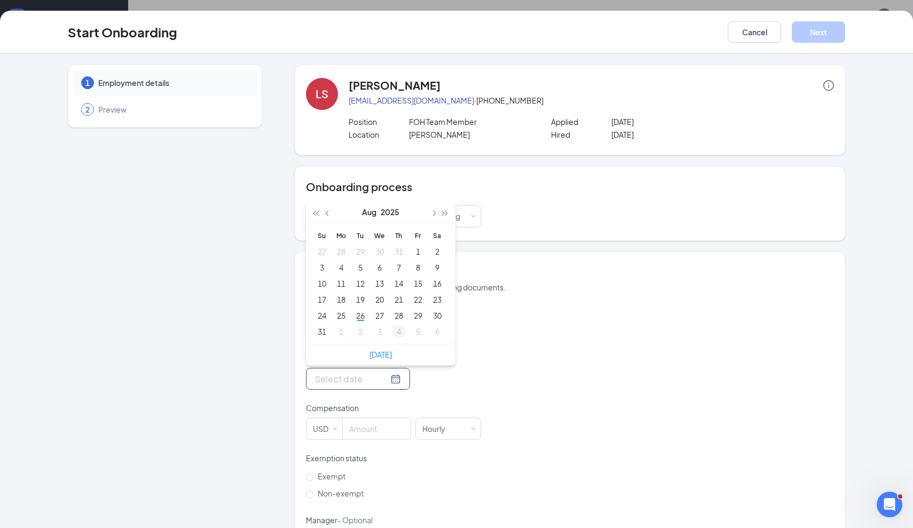
type input "[DATE]"
click at [402, 318] on div "28" at bounding box center [398, 315] width 13 height 13
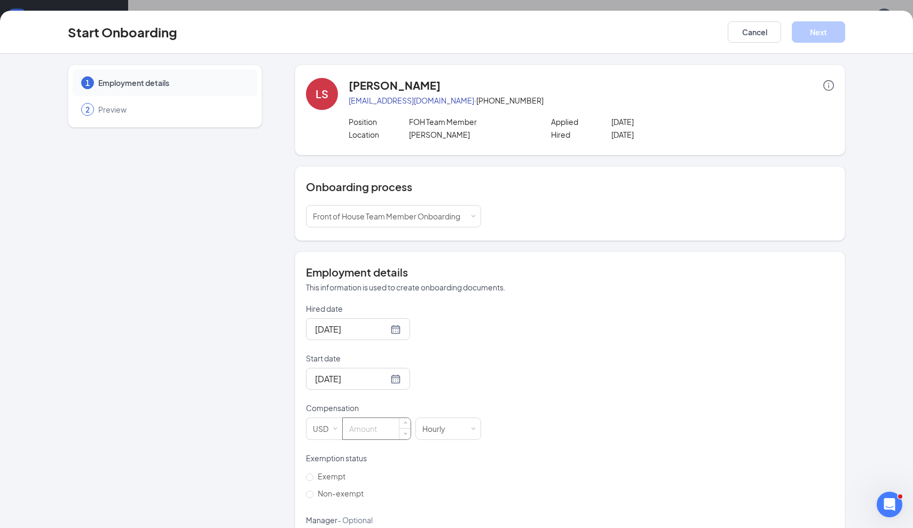
click at [374, 434] on input at bounding box center [377, 428] width 68 height 21
type input "10"
click at [342, 491] on span "Non-exempt" at bounding box center [340, 494] width 54 height 10
click at [313, 491] on input "Non-exempt" at bounding box center [309, 494] width 7 height 7
radio input "true"
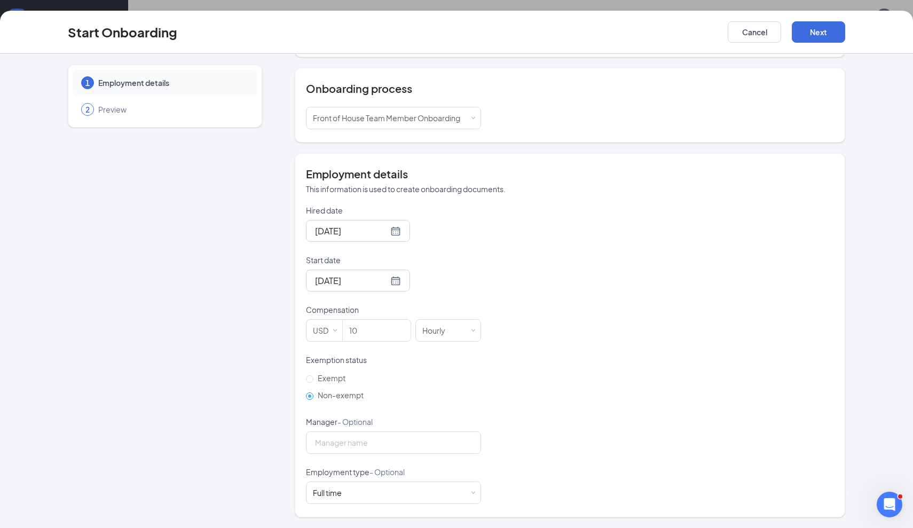
scroll to position [97, 0]
click at [357, 495] on div "Full time Works 30+ hours per week and is reasonably expected to work" at bounding box center [393, 493] width 161 height 21
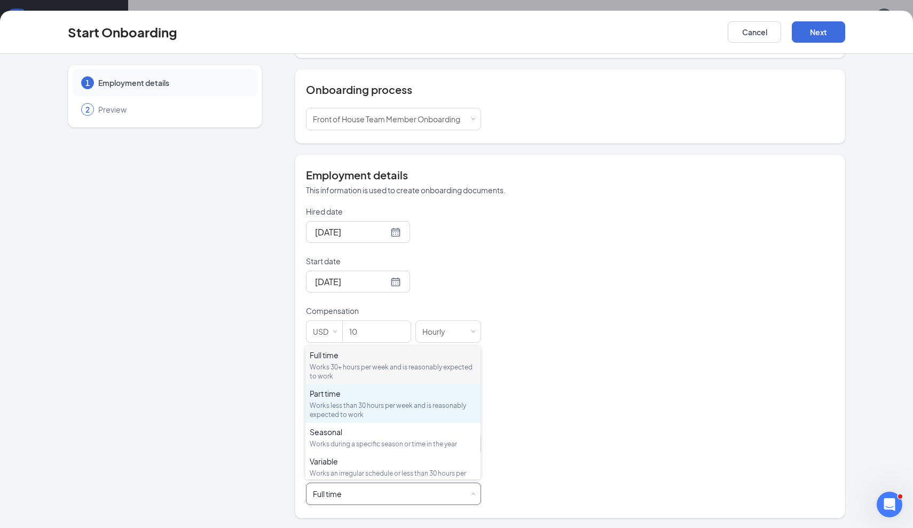
click at [342, 407] on div "Works less than 30 hours per week and is reasonably expected to work" at bounding box center [393, 410] width 167 height 18
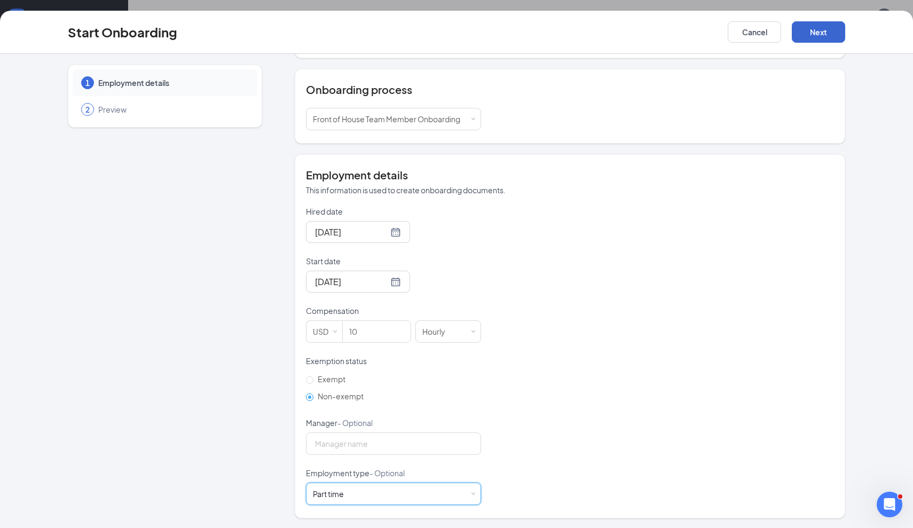
click at [821, 34] on button "Next" at bounding box center [818, 31] width 53 height 21
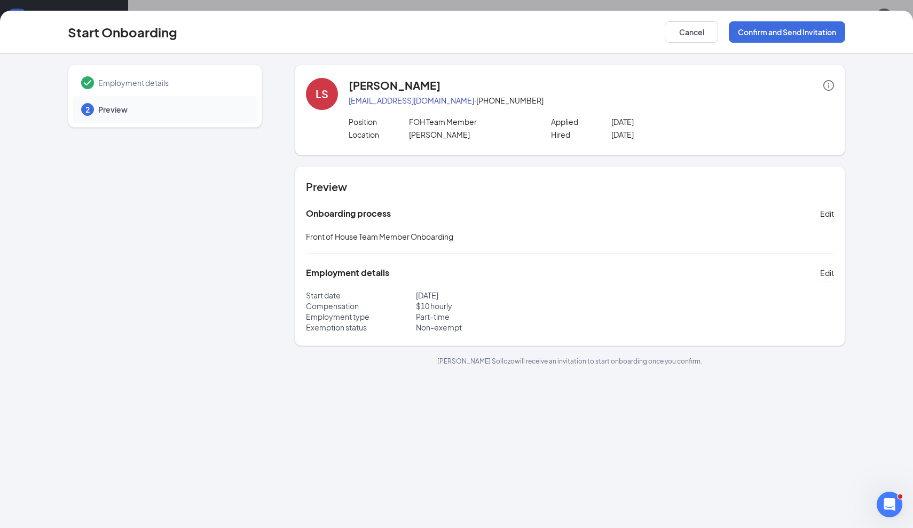
scroll to position [0, 0]
